Goal: Transaction & Acquisition: Book appointment/travel/reservation

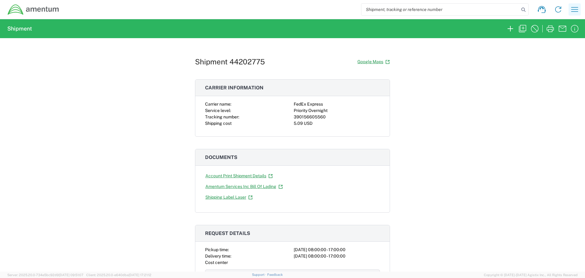
click at [578, 11] on icon "button" at bounding box center [575, 10] width 10 height 10
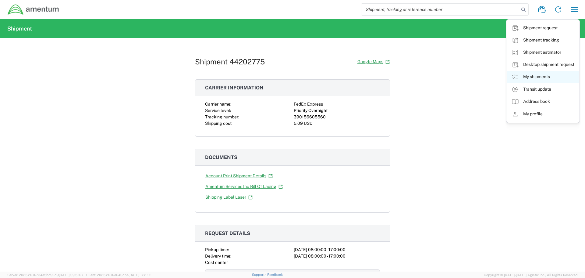
click at [537, 79] on link "My shipments" at bounding box center [543, 77] width 73 height 12
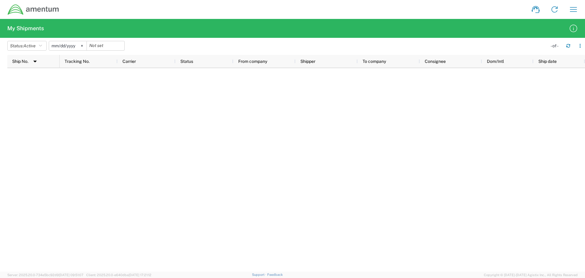
click at [83, 45] on icon at bounding box center [82, 46] width 2 height 2
click at [42, 45] on icon "button" at bounding box center [40, 46] width 3 height 4
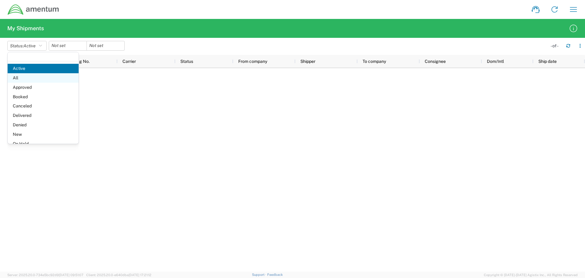
click at [23, 78] on span "All" at bounding box center [43, 77] width 71 height 9
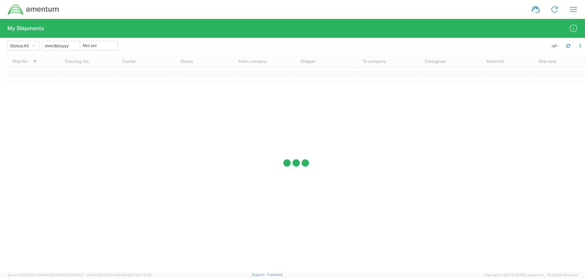
click at [73, 44] on input "date" at bounding box center [61, 45] width 38 height 9
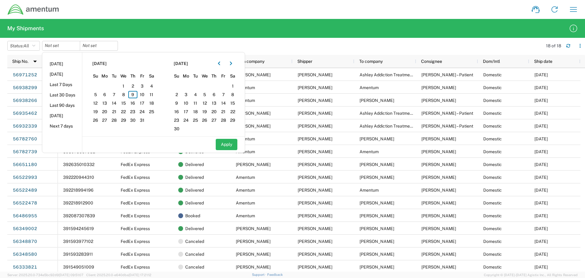
click at [160, 41] on div "Status: All Active All Approved Booked Canceled Delivered Denied New On Hold Pe…" at bounding box center [296, 48] width 578 height 14
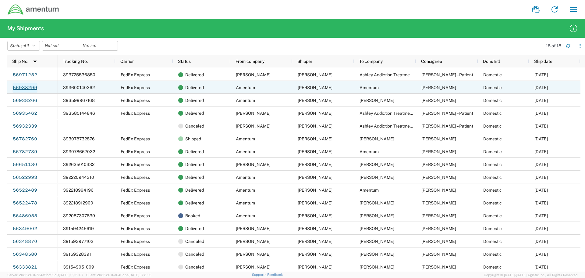
click at [28, 87] on link "56938299" at bounding box center [25, 88] width 25 height 10
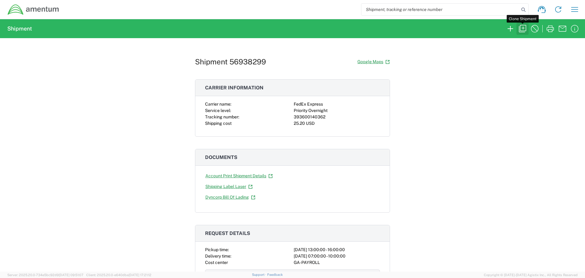
click at [523, 29] on icon "button" at bounding box center [523, 29] width 10 height 10
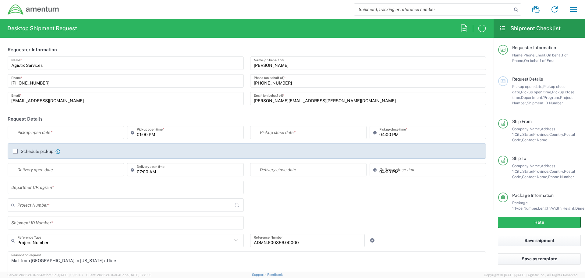
type input "[US_STATE]"
type input "[GEOGRAPHIC_DATA]"
type input "Business (General)"
type input "[GEOGRAPHIC_DATA]"
type input "Envelope"
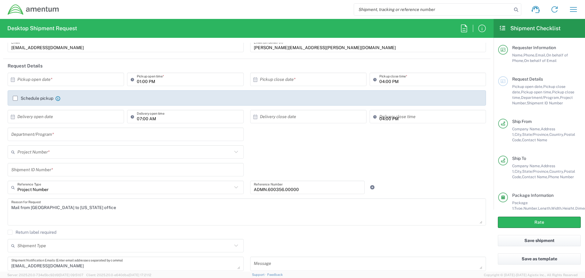
scroll to position [61, 0]
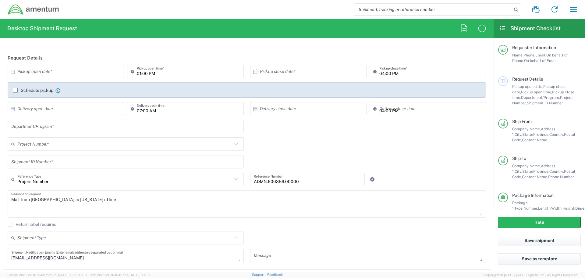
click at [19, 73] on input "text" at bounding box center [67, 71] width 100 height 11
click at [75, 109] on span "9" at bounding box center [75, 109] width 9 height 9
type input "[DATE]"
click at [11, 109] on icon at bounding box center [12, 108] width 5 height 5
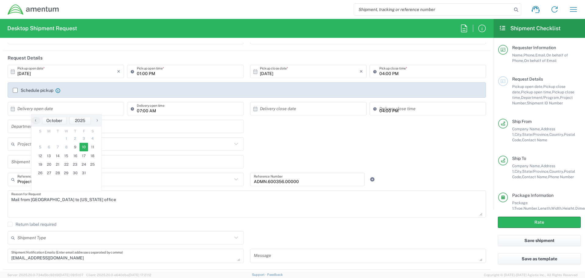
click at [83, 145] on span "10" at bounding box center [84, 147] width 9 height 9
type input "[DATE]"
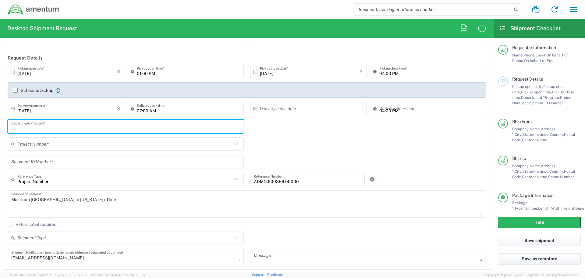
click at [74, 127] on input "text" at bounding box center [125, 126] width 229 height 11
type input "E7D"
click at [60, 143] on input "text" at bounding box center [124, 144] width 215 height 11
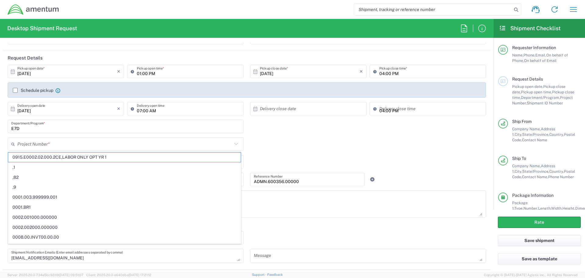
click at [52, 144] on input "text" at bounding box center [124, 144] width 215 height 11
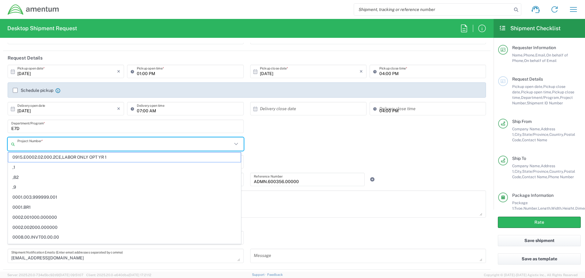
paste input "ADMN.100041.00000"
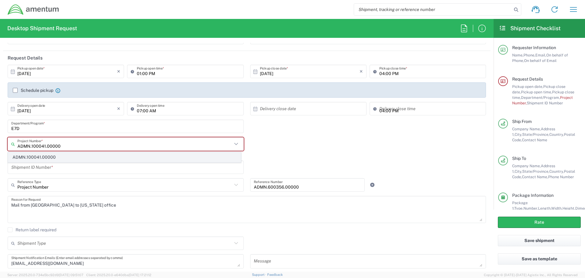
type input "ADMN.100041.00000"
click at [45, 156] on span "ADMN.100041.00000" at bounding box center [124, 156] width 233 height 9
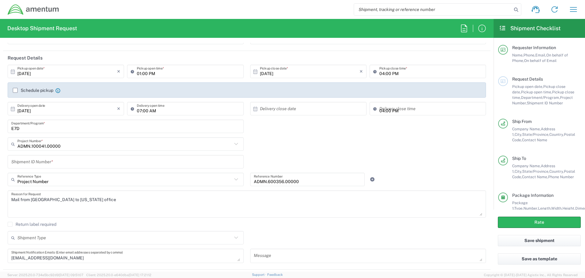
click at [57, 162] on input "text" at bounding box center [125, 161] width 229 height 11
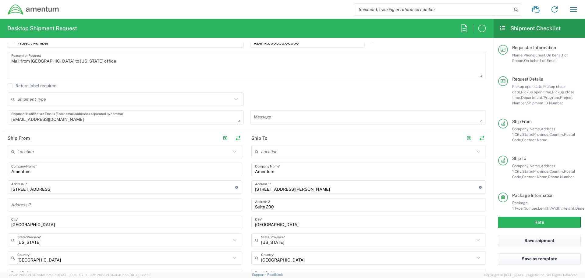
scroll to position [213, 0]
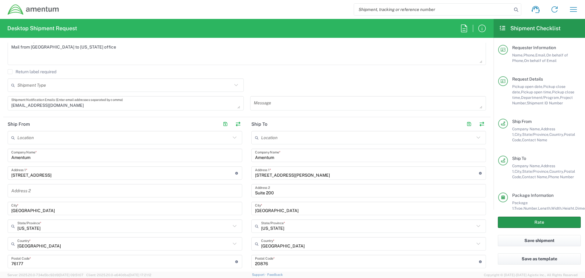
type input "PAYROLL"
click at [538, 223] on button "Rate" at bounding box center [539, 221] width 83 height 11
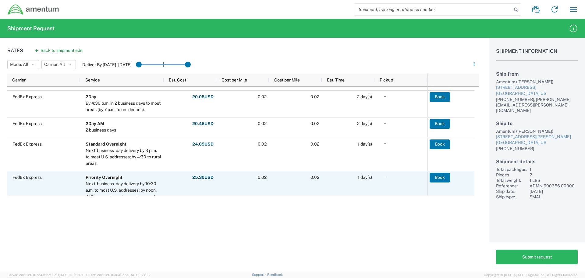
scroll to position [244, 0]
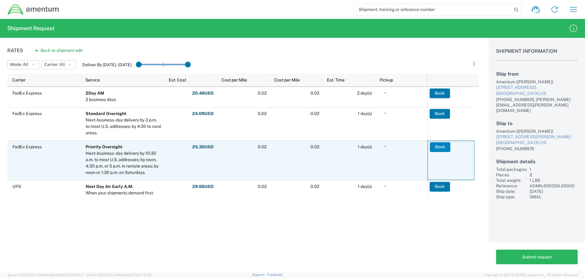
click at [440, 145] on button "Book" at bounding box center [440, 147] width 20 height 10
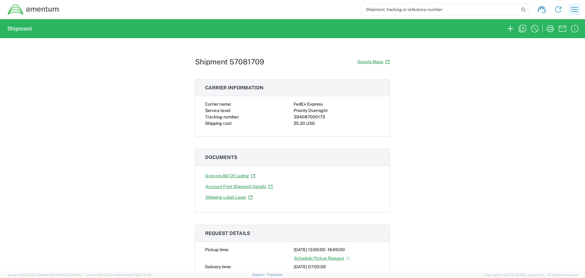
click at [574, 13] on icon "button" at bounding box center [575, 10] width 10 height 10
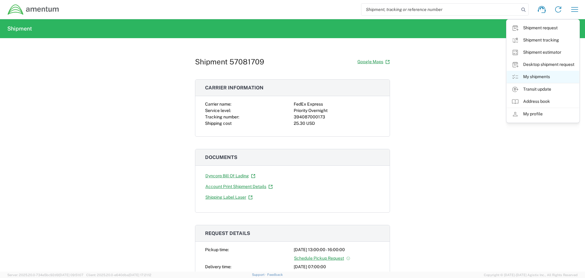
click at [543, 75] on link "My shipments" at bounding box center [543, 77] width 73 height 12
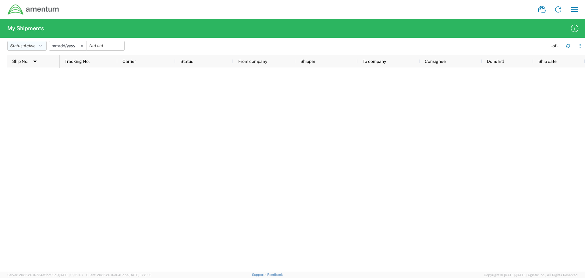
click at [42, 45] on icon "button" at bounding box center [40, 46] width 3 height 4
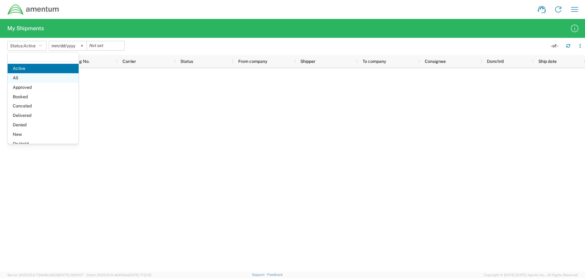
click at [21, 76] on span "All" at bounding box center [43, 77] width 71 height 9
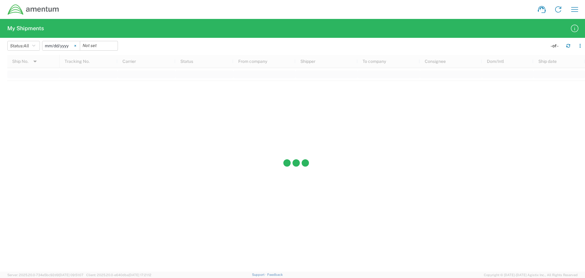
click at [76, 46] on icon at bounding box center [75, 46] width 2 height 2
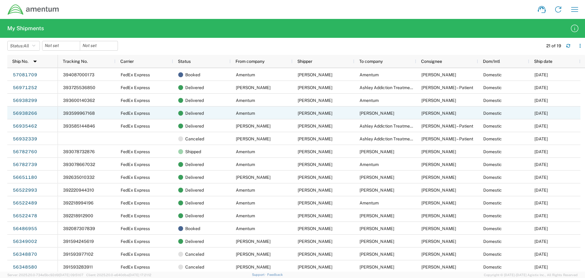
click at [75, 113] on span "393599967168" at bounding box center [79, 113] width 32 height 5
click at [26, 113] on link "56938266" at bounding box center [25, 114] width 25 height 10
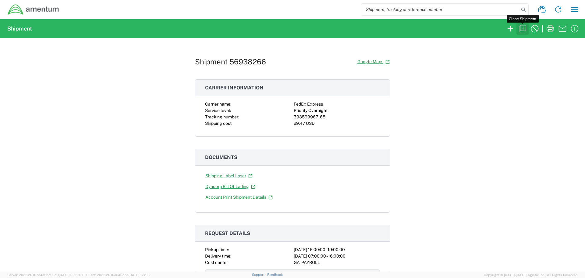
click at [522, 30] on icon "button" at bounding box center [523, 29] width 10 height 10
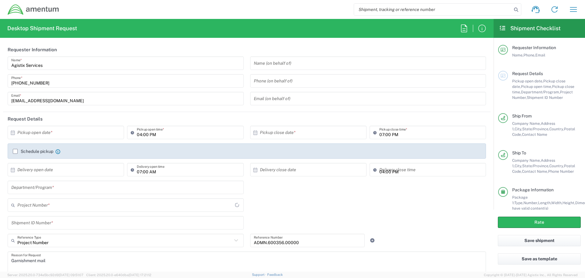
type input "Envelope"
click at [13, 133] on icon at bounding box center [12, 132] width 5 height 5
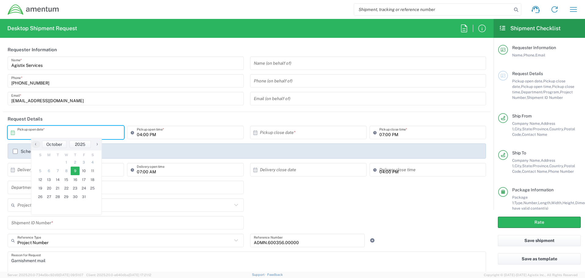
click at [75, 170] on span "9" at bounding box center [75, 170] width 9 height 9
type input "[DATE]"
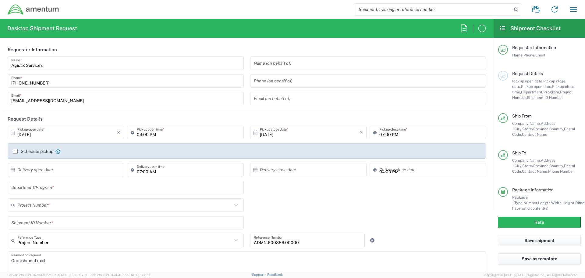
click at [15, 169] on icon at bounding box center [13, 169] width 4 height 4
click at [84, 207] on span "10" at bounding box center [84, 208] width 9 height 9
type input "[DATE]"
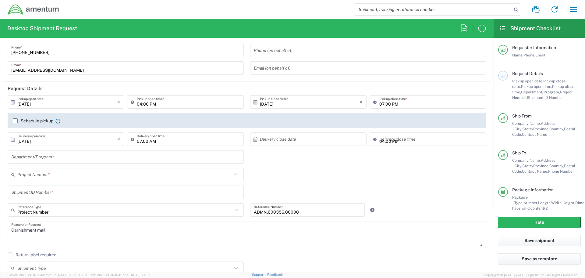
scroll to position [61, 0]
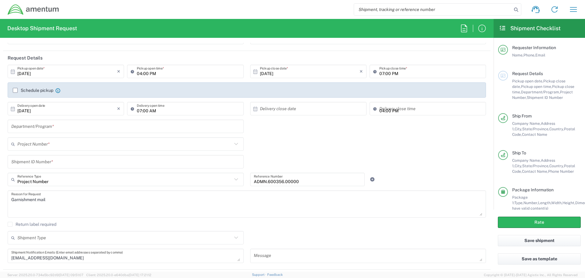
click at [69, 129] on input "text" at bounding box center [125, 126] width 229 height 11
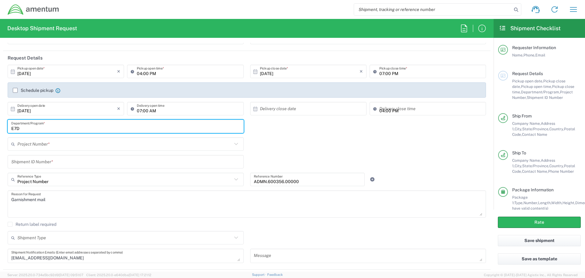
type input "E7D"
click at [59, 144] on input "text" at bounding box center [124, 144] width 215 height 11
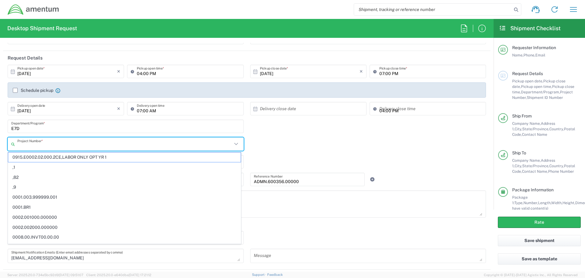
paste input "ADMN.100041.00000"
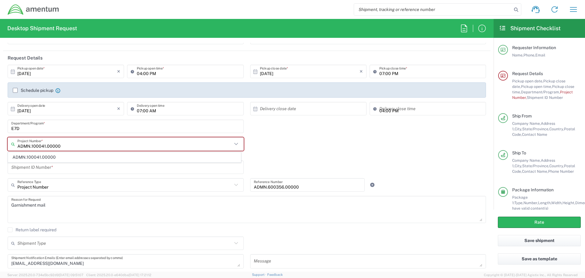
click at [65, 145] on input "ADMN.100041.00000" at bounding box center [124, 144] width 215 height 11
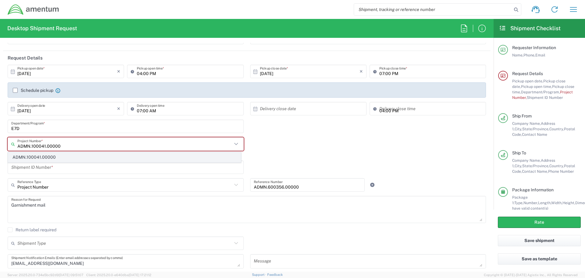
type input "ADMN.100041.00000"
click at [57, 155] on span "ADMN.100041.00000" at bounding box center [124, 156] width 233 height 9
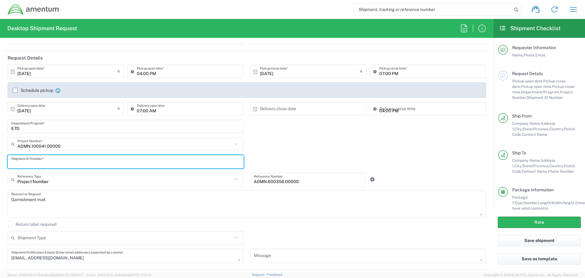
click at [52, 164] on input "text" at bounding box center [125, 161] width 229 height 11
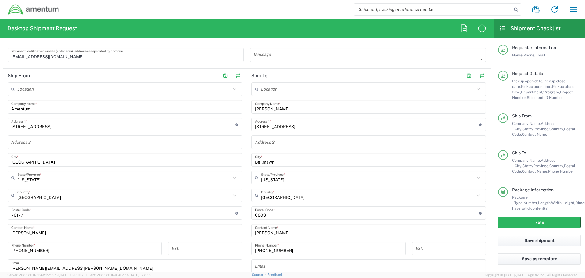
scroll to position [274, 0]
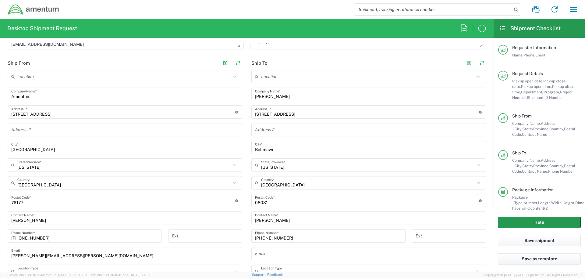
type input "PAYROLL"
click at [536, 223] on button "Rate" at bounding box center [539, 221] width 83 height 11
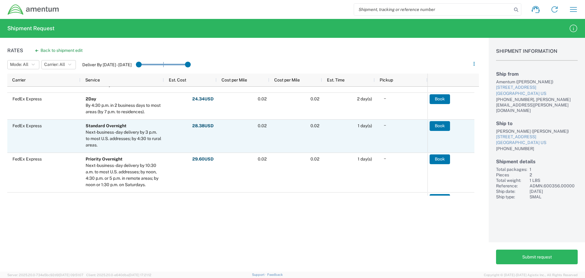
scroll to position [183, 0]
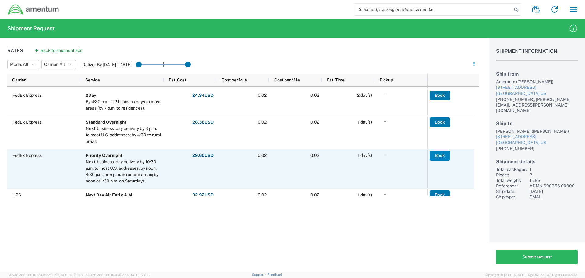
click at [436, 157] on button "Book" at bounding box center [440, 156] width 20 height 10
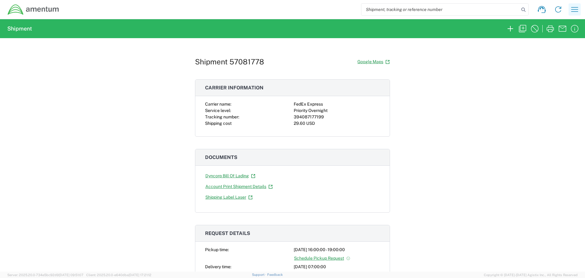
click at [571, 10] on icon "button" at bounding box center [575, 10] width 10 height 10
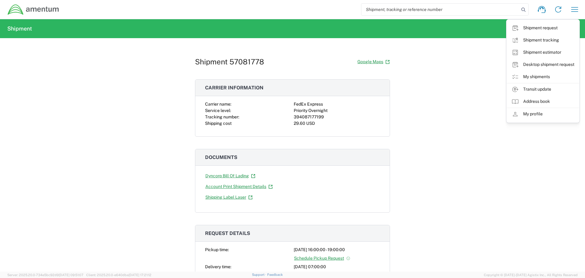
drag, startPoint x: 438, startPoint y: 88, endPoint x: 438, endPoint y: 72, distance: 16.5
click at [438, 88] on div "Shipment 57081778 Google Maps Carrier information Carrier name: FedEx Express S…" at bounding box center [292, 154] width 585 height 233
